Goal: Task Accomplishment & Management: Understand process/instructions

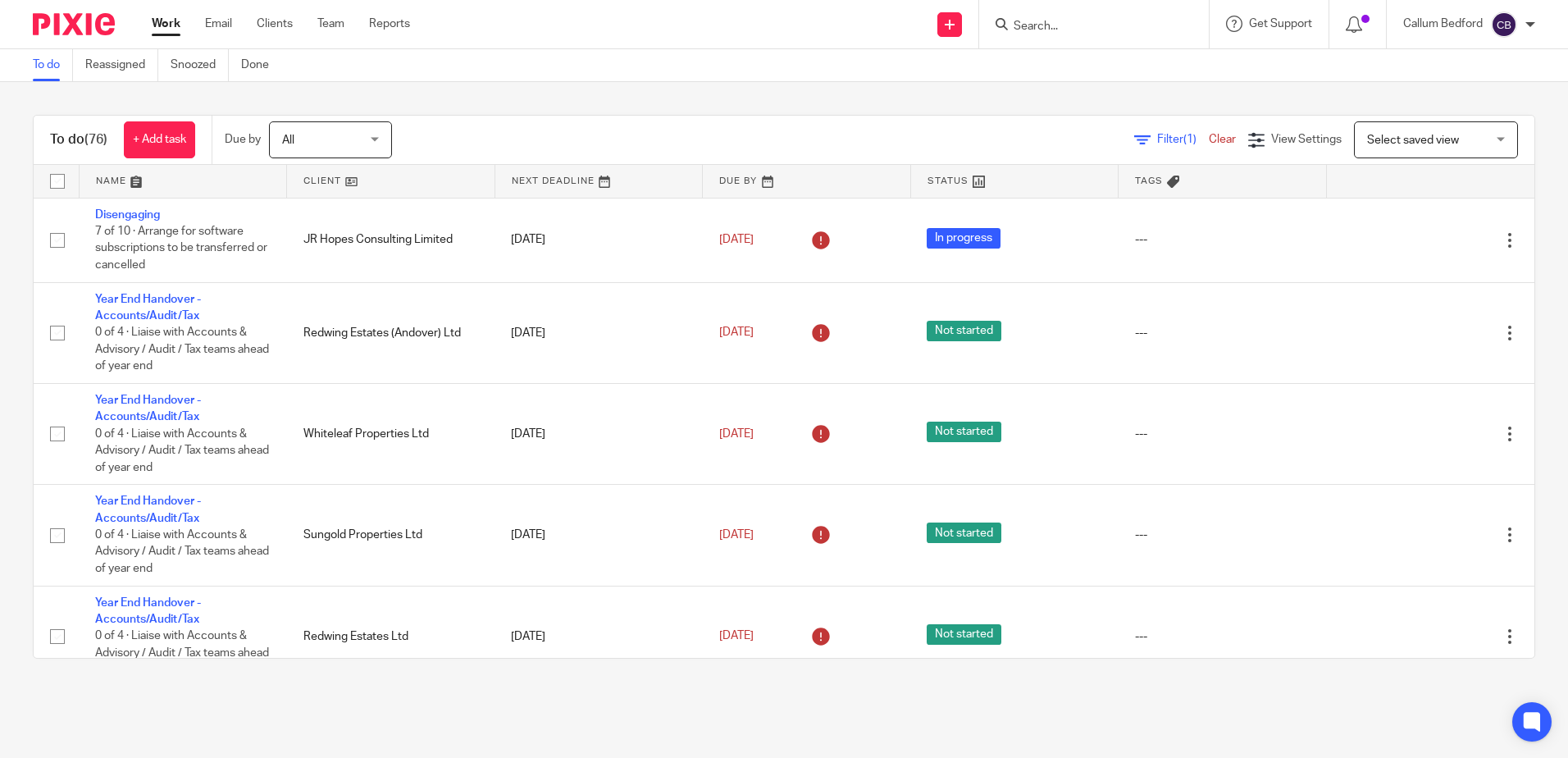
scroll to position [5285, 0]
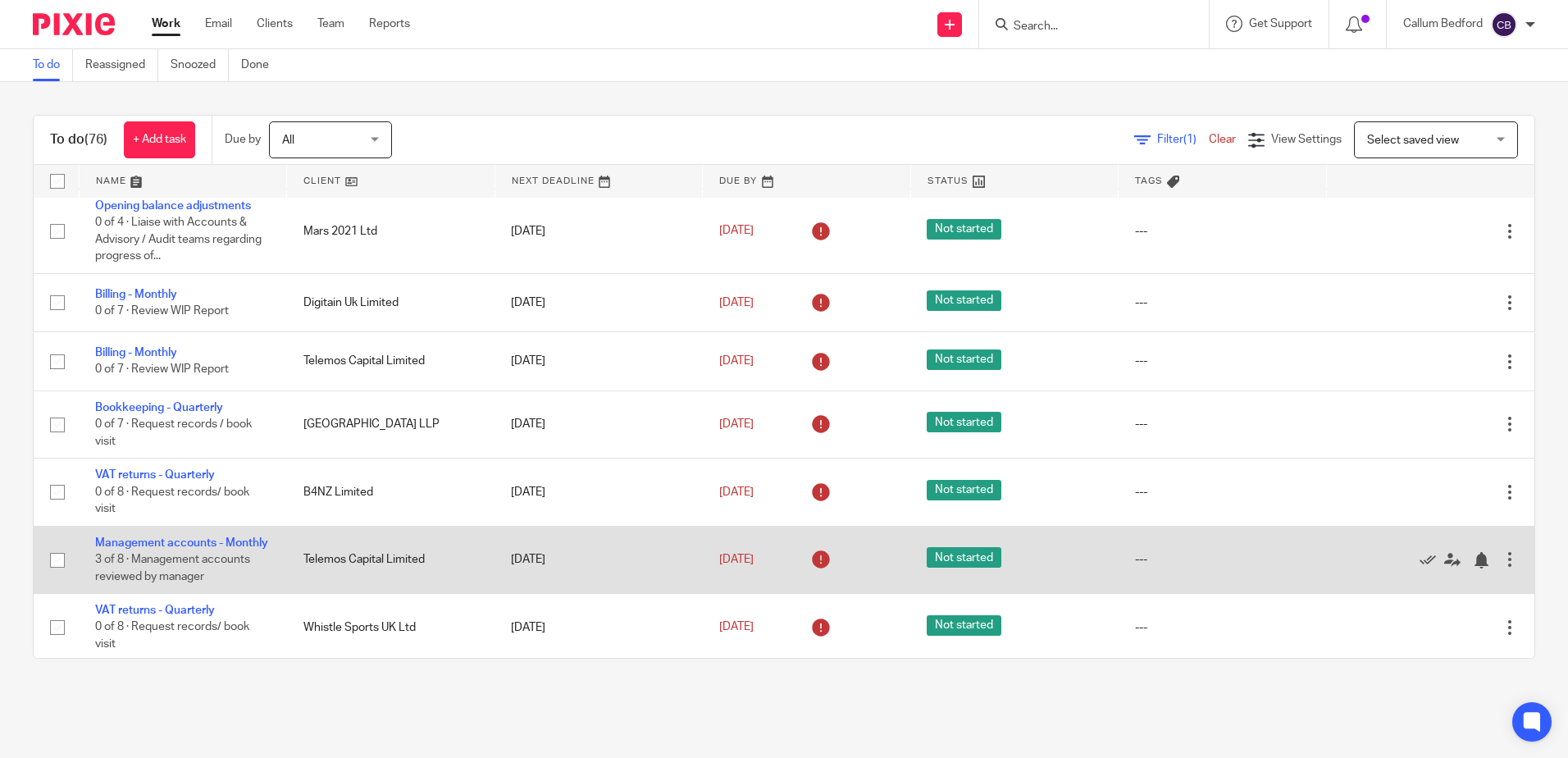
click at [164, 594] on td "Management accounts - Monthly 3 of 8 · Management accounts reviewed by manager" at bounding box center [183, 560] width 208 height 67
click at [159, 549] on link "Management accounts - Monthly" at bounding box center [181, 543] width 173 height 12
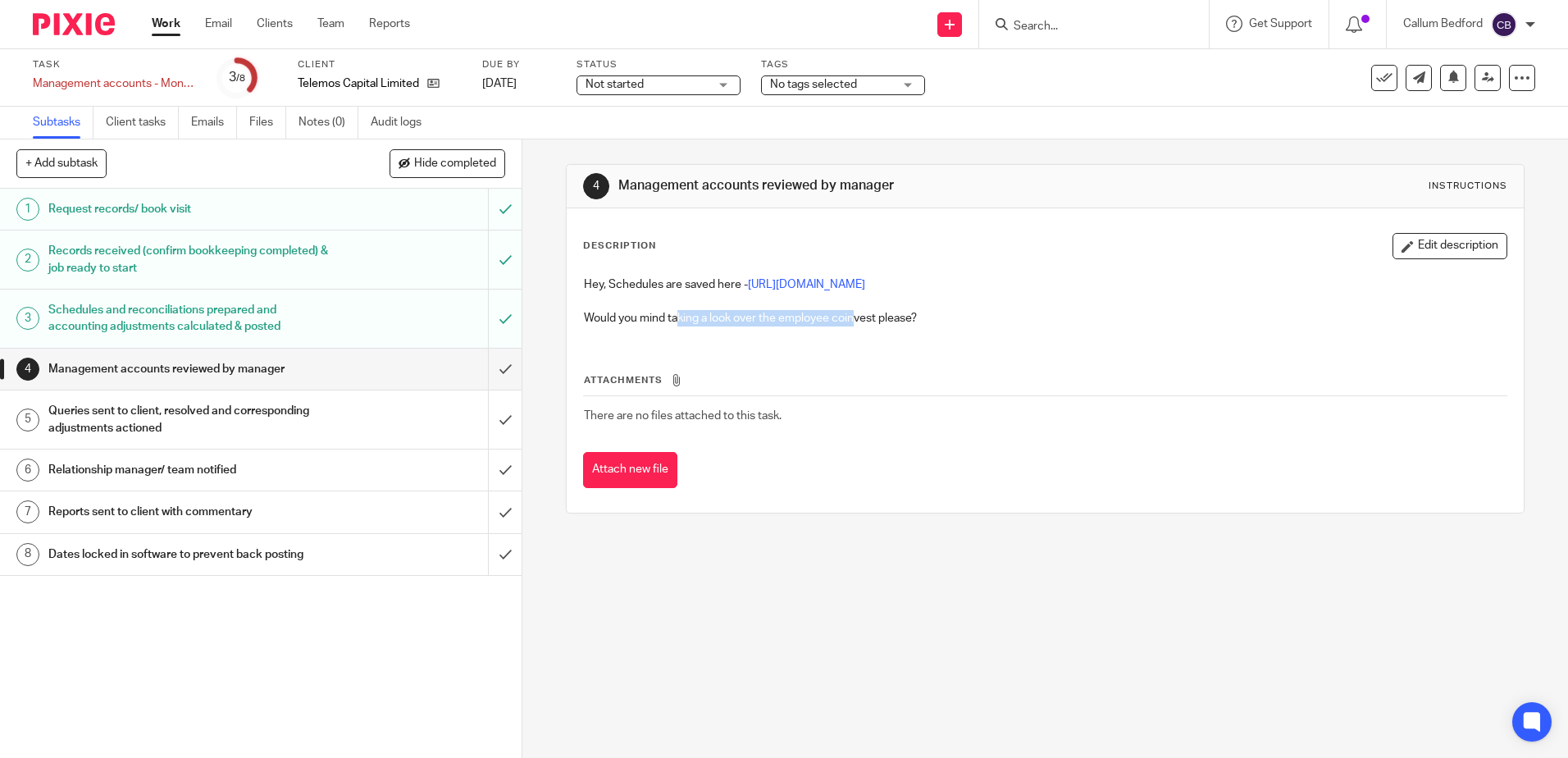
drag, startPoint x: 673, startPoint y: 311, endPoint x: 850, endPoint y: 314, distance: 177.0
click at [850, 314] on p "Would you mind taking a look over the employee coinvest please?" at bounding box center [1045, 318] width 922 height 16
drag, startPoint x: 754, startPoint y: 314, endPoint x: 899, endPoint y: 319, distance: 145.1
click at [899, 319] on p "Would you mind taking a look over the employee coinvest please?" at bounding box center [1045, 318] width 922 height 16
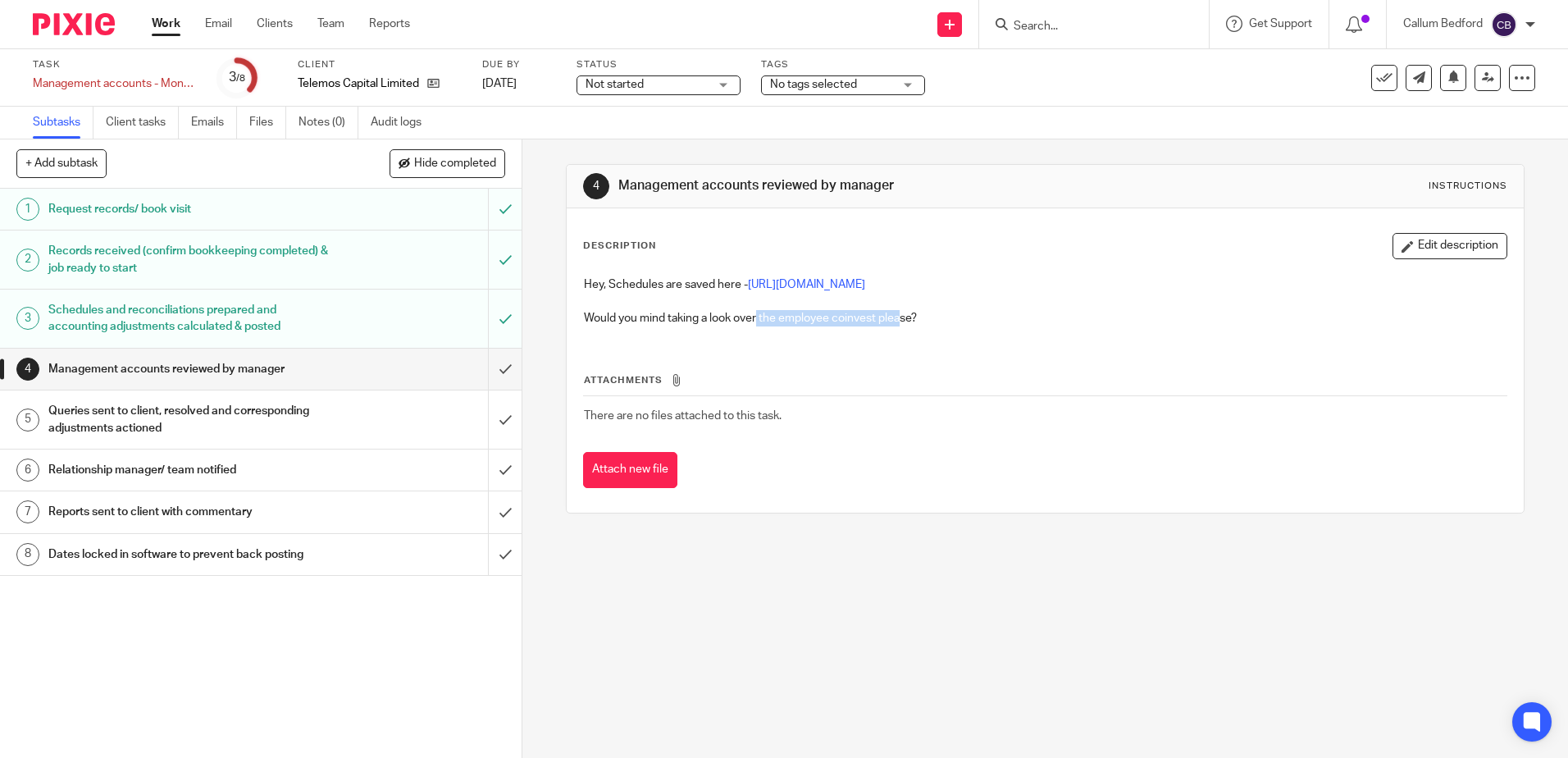
drag, startPoint x: 899, startPoint y: 319, endPoint x: 805, endPoint y: 321, distance: 94.0
click at [899, 319] on p "Would you mind taking a look over the employee coinvest please?" at bounding box center [1045, 318] width 922 height 16
drag, startPoint x: 709, startPoint y: 314, endPoint x: 972, endPoint y: 329, distance: 263.4
click at [972, 329] on div "Hey, Schedules are saved here - https://cloudimanage.com/work/link/f/LLP!102367…" at bounding box center [1044, 304] width 938 height 71
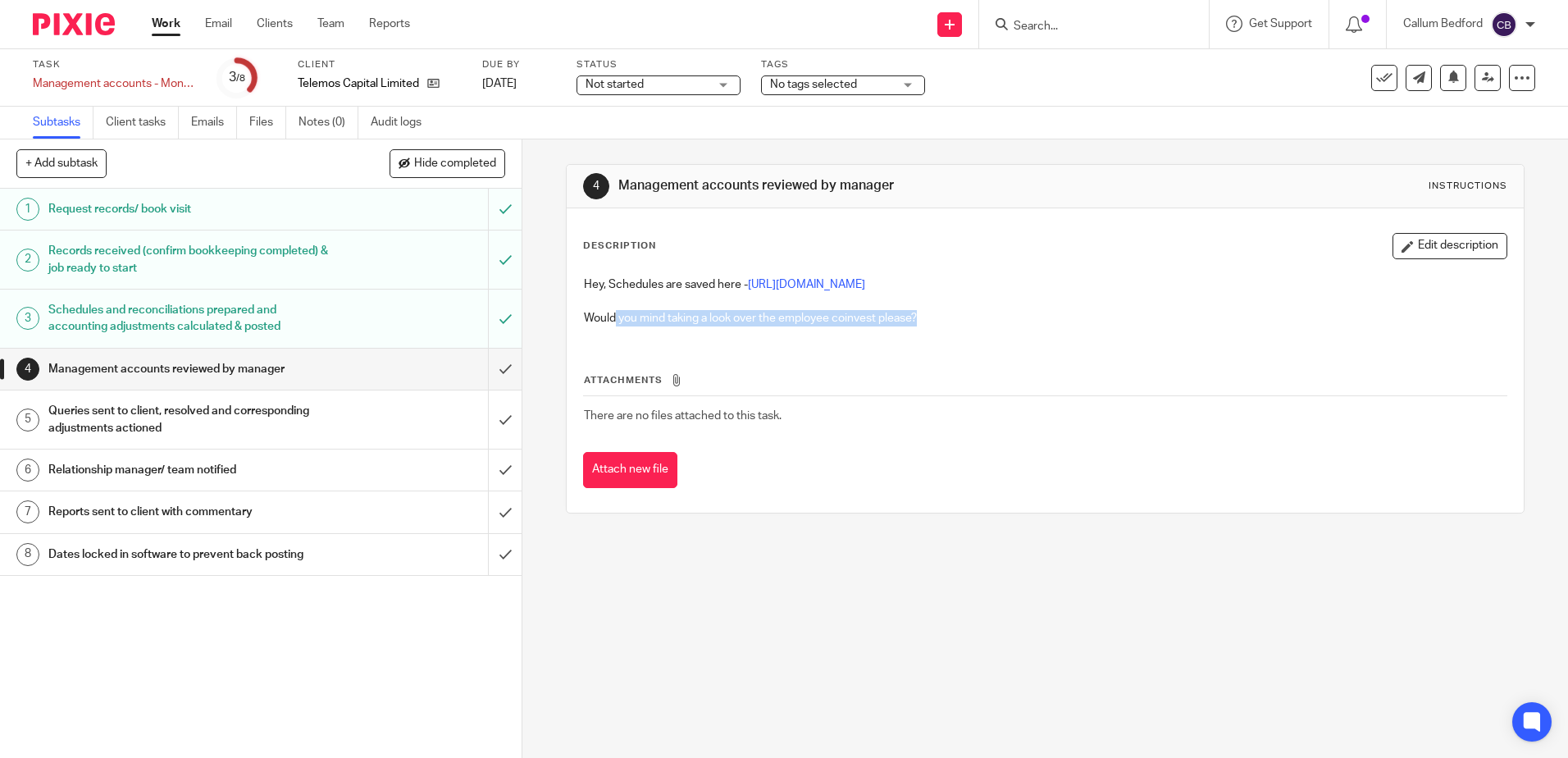
drag, startPoint x: 914, startPoint y: 312, endPoint x: 607, endPoint y: 321, distance: 307.1
click at [607, 321] on p "Would you mind taking a look over the employee coinvest please?" at bounding box center [1045, 318] width 922 height 16
click at [600, 321] on p "Would you mind taking a look over the employee coinvest please?" at bounding box center [1045, 318] width 922 height 16
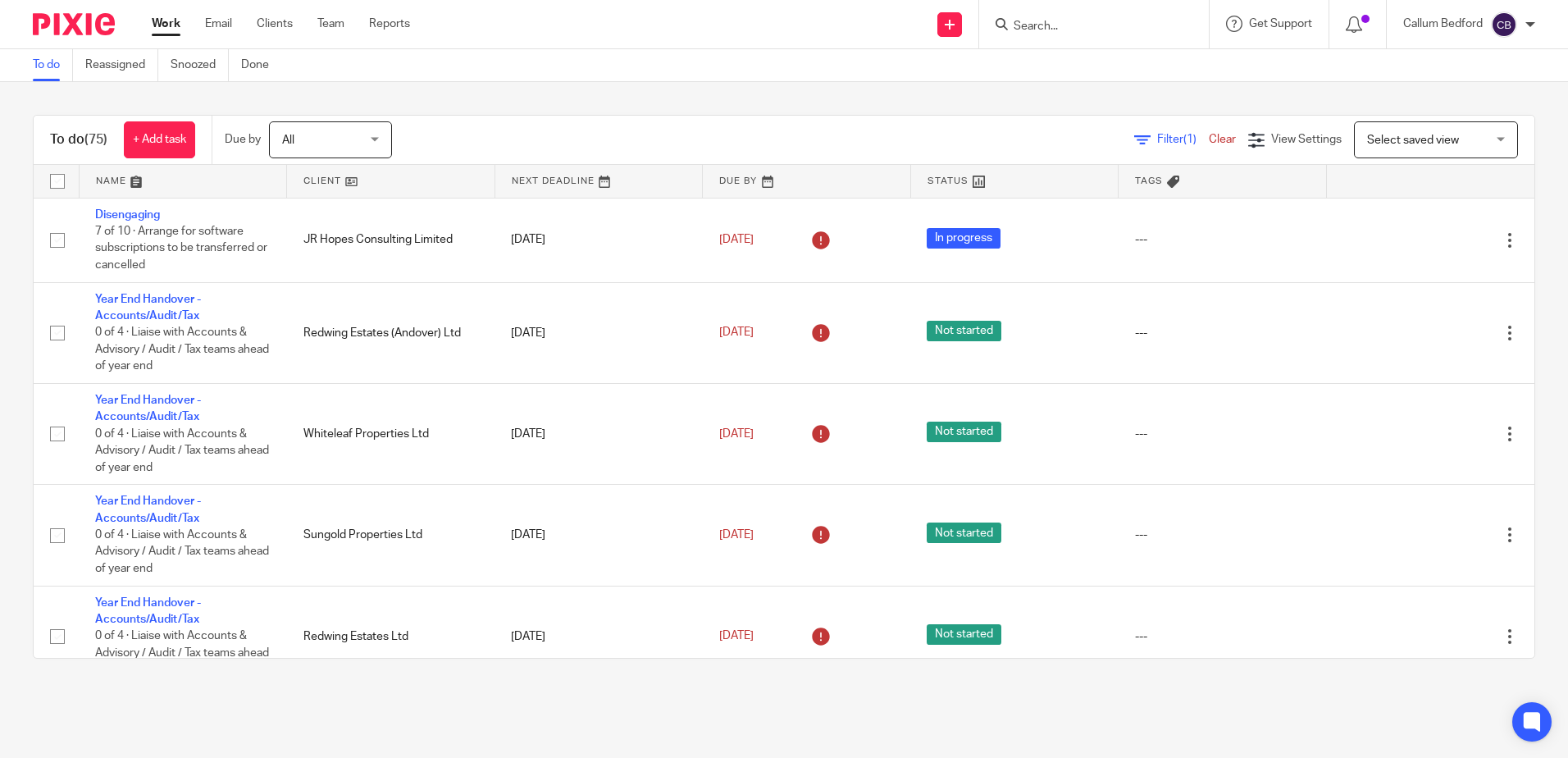
scroll to position [5409, 0]
